Goal: Task Accomplishment & Management: Use online tool/utility

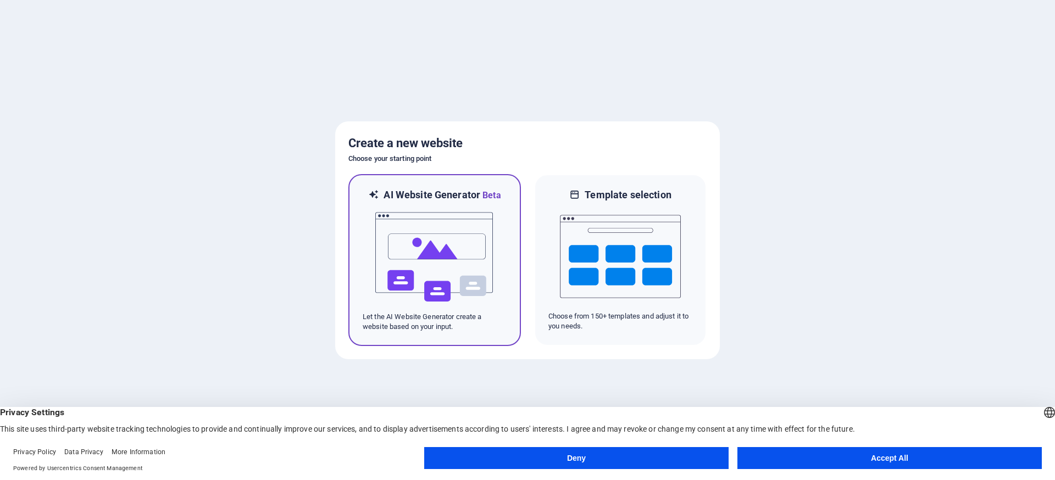
click at [425, 265] on img at bounding box center [434, 257] width 121 height 110
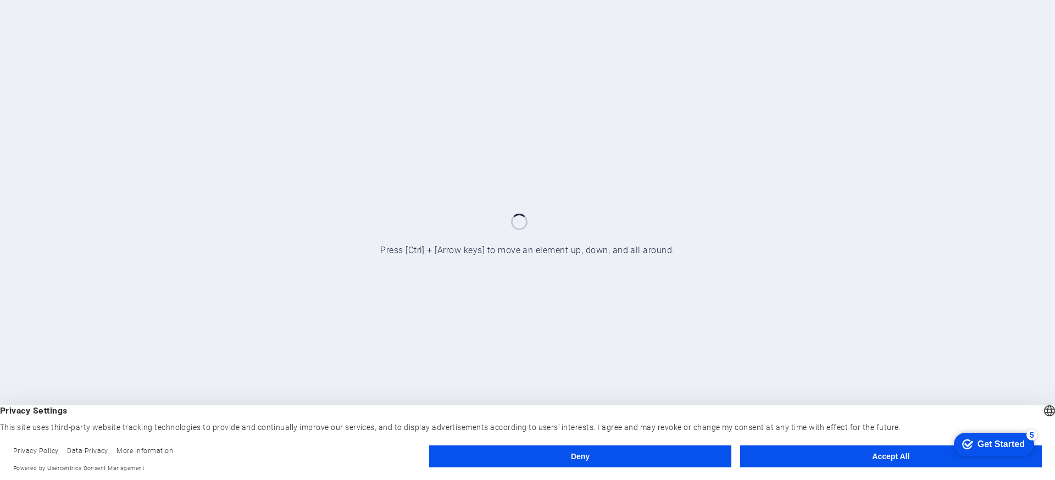
click at [543, 455] on button "Deny" at bounding box center [580, 457] width 302 height 22
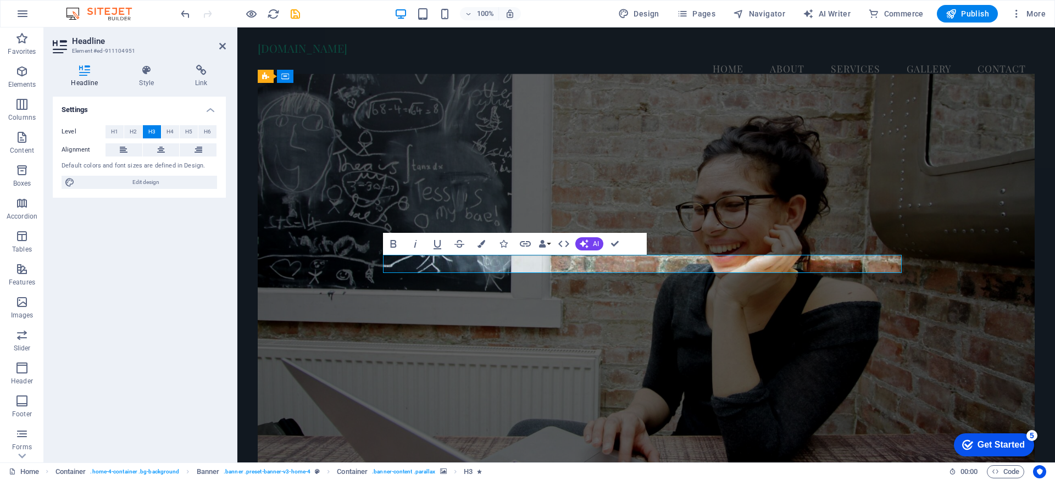
copy h3 "​Lets Change Our Hurt To Get Another Inspiration"
